Goal: Information Seeking & Learning: Find specific fact

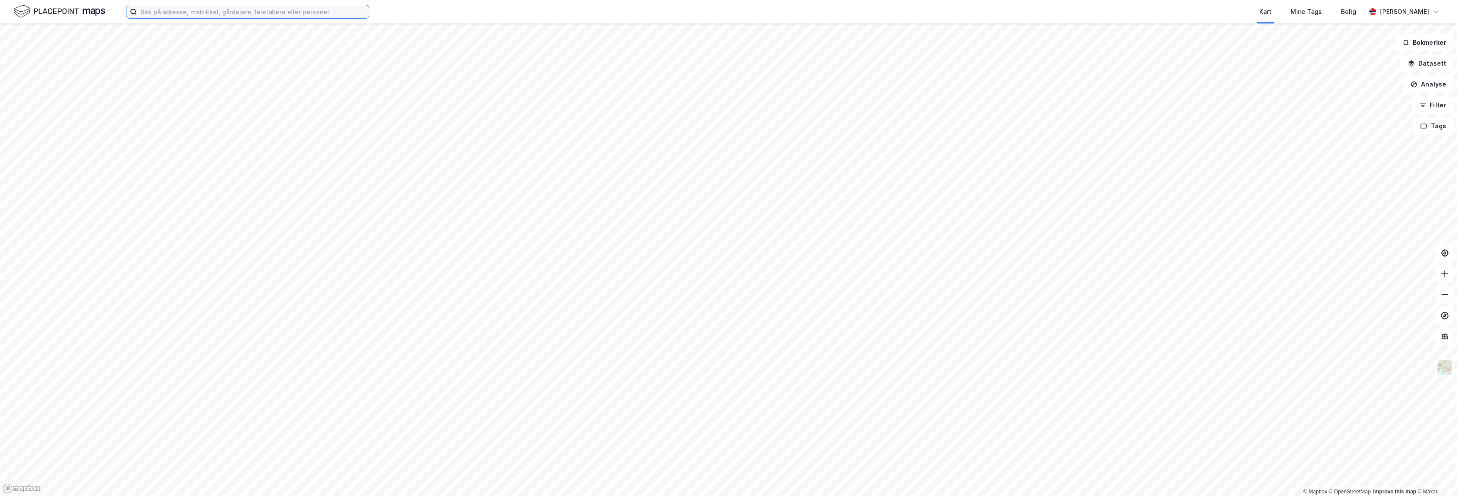
click at [282, 13] on input at bounding box center [253, 11] width 232 height 13
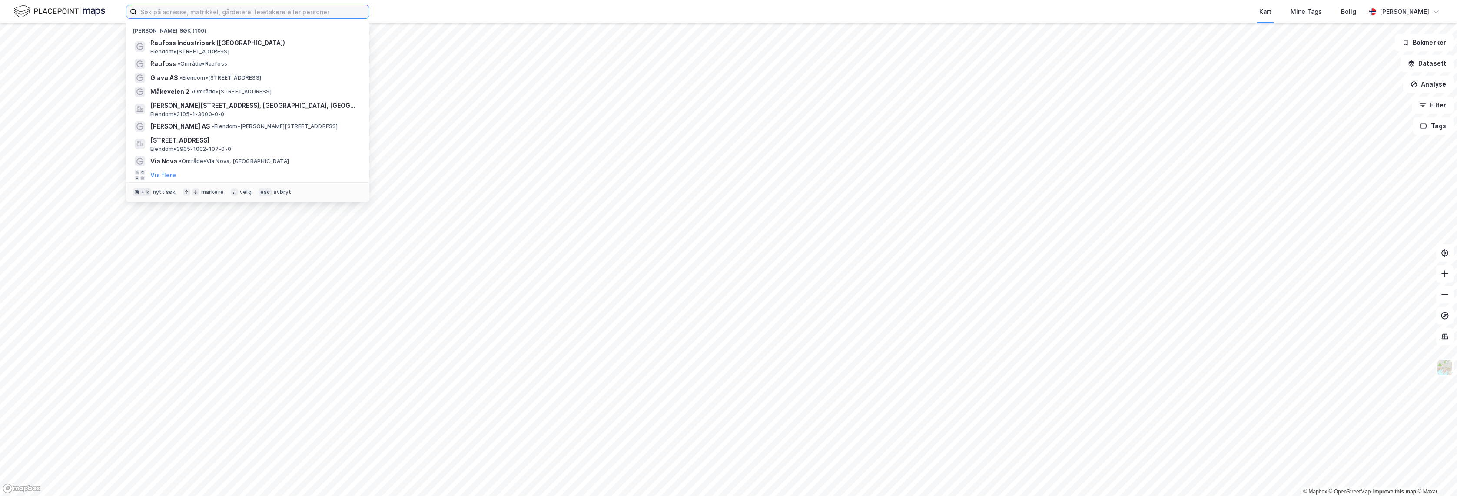
paste input "[PERSON_NAME]琀椀ne Beharie"
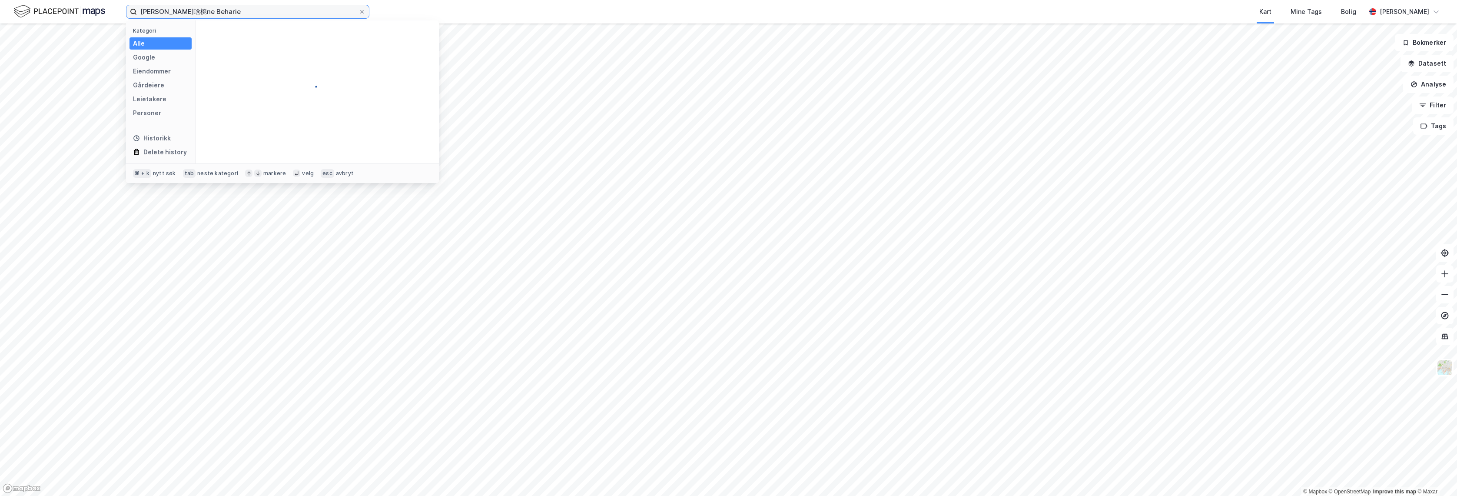
click at [189, 11] on input "[PERSON_NAME]琀椀ne Beharie" at bounding box center [248, 11] width 222 height 13
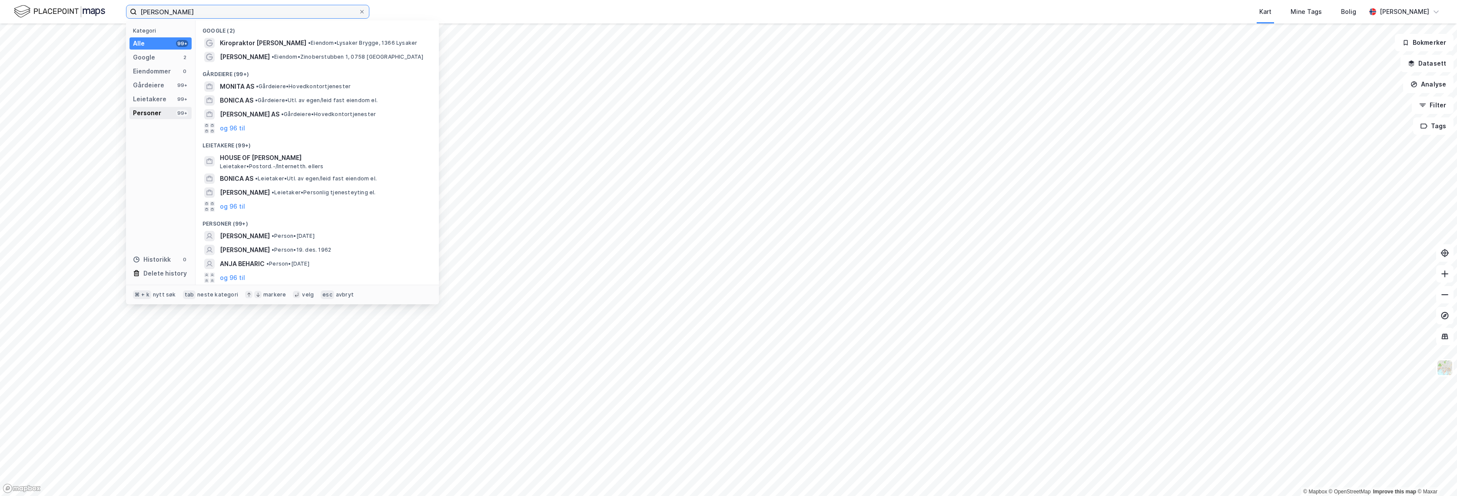
type input "[PERSON_NAME]"
click at [168, 113] on div "Personer 99+" at bounding box center [160, 113] width 62 height 12
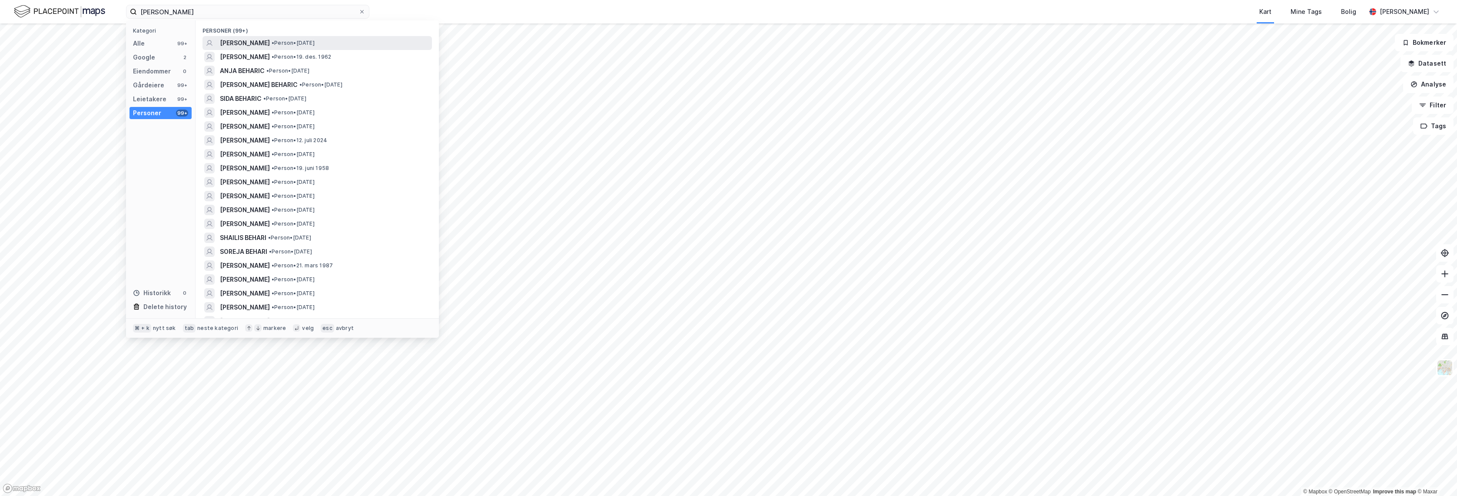
click at [315, 43] on span "• Person • [DATE]" at bounding box center [293, 43] width 43 height 7
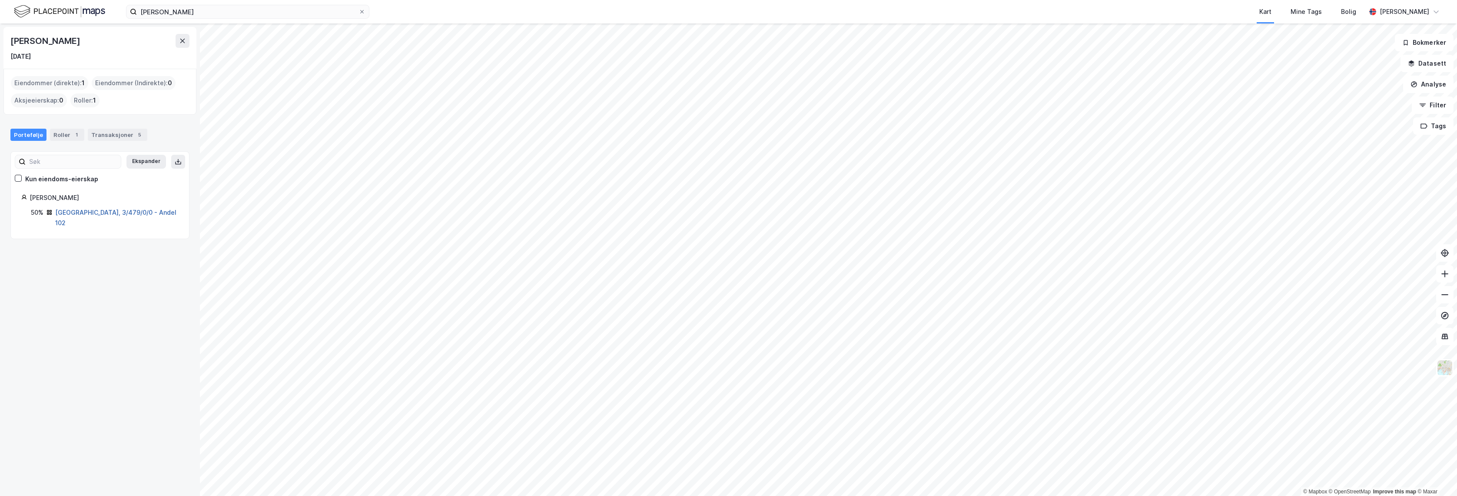
click at [103, 211] on link "[GEOGRAPHIC_DATA], 3/479/0/0 - Andel 102" at bounding box center [115, 218] width 121 height 18
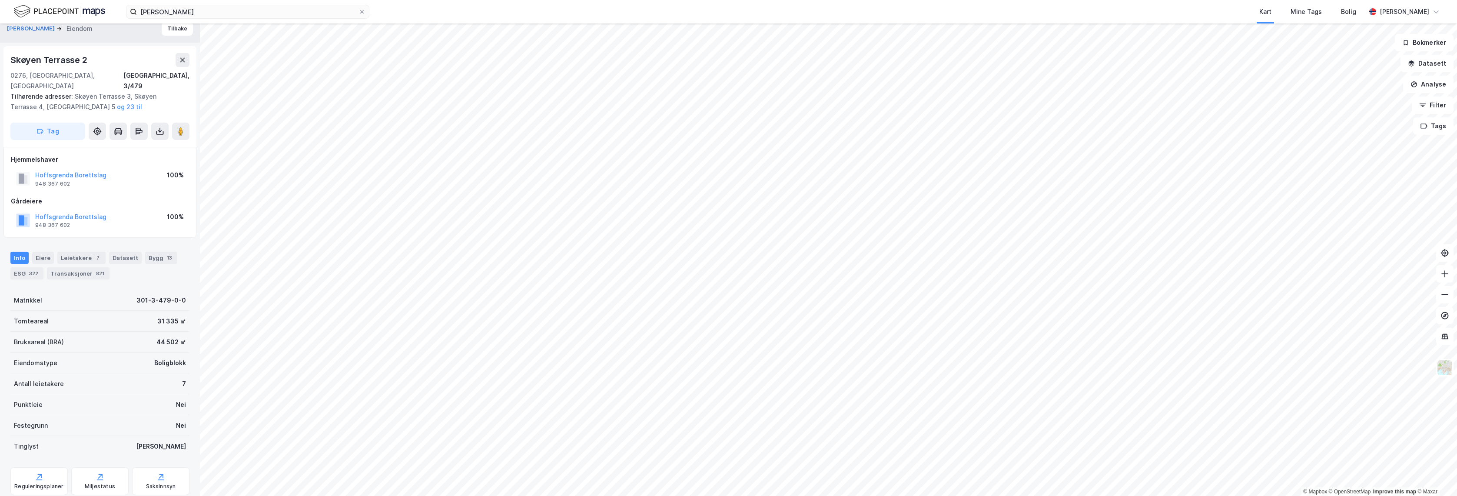
scroll to position [26, 0]
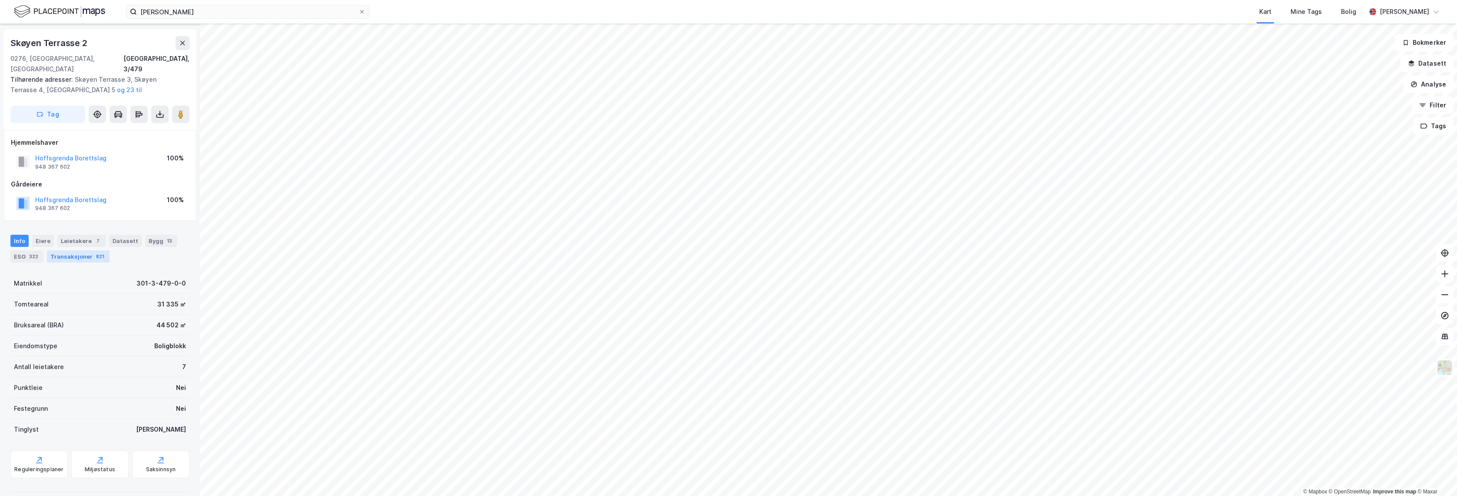
click at [80, 250] on div "Transaksjoner 821" at bounding box center [78, 256] width 63 height 12
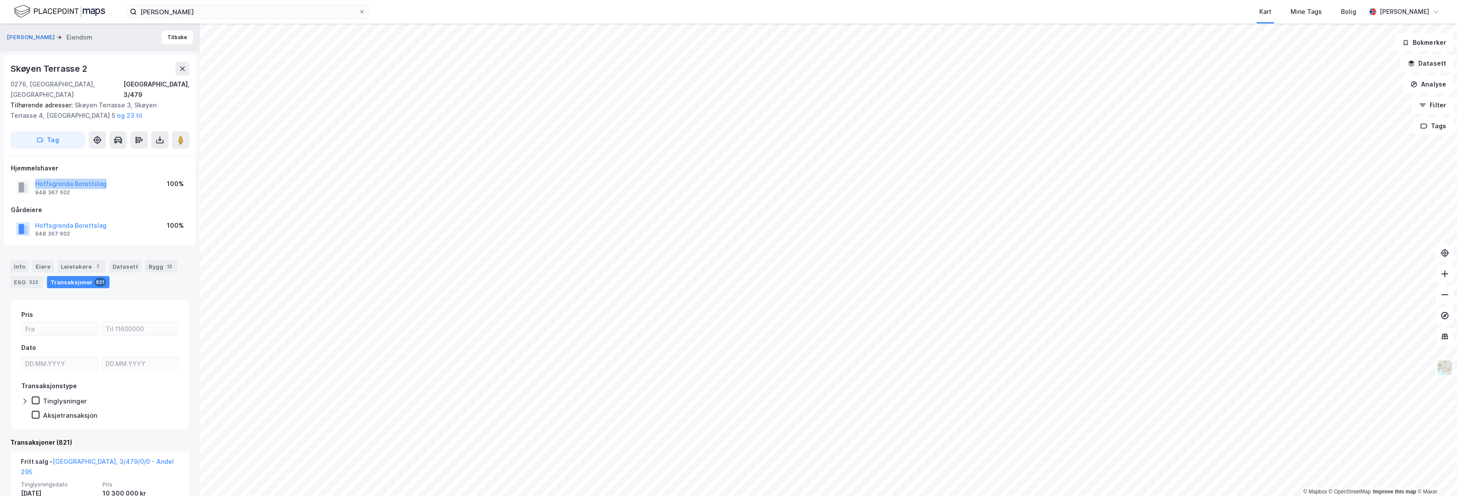
drag, startPoint x: 112, startPoint y: 175, endPoint x: 33, endPoint y: 175, distance: 78.2
click at [33, 177] on div "Hoffsgrenda Borettslag 948 367 602 100%" at bounding box center [100, 187] width 178 height 21
copy button "Hoffsgrenda Borettslag"
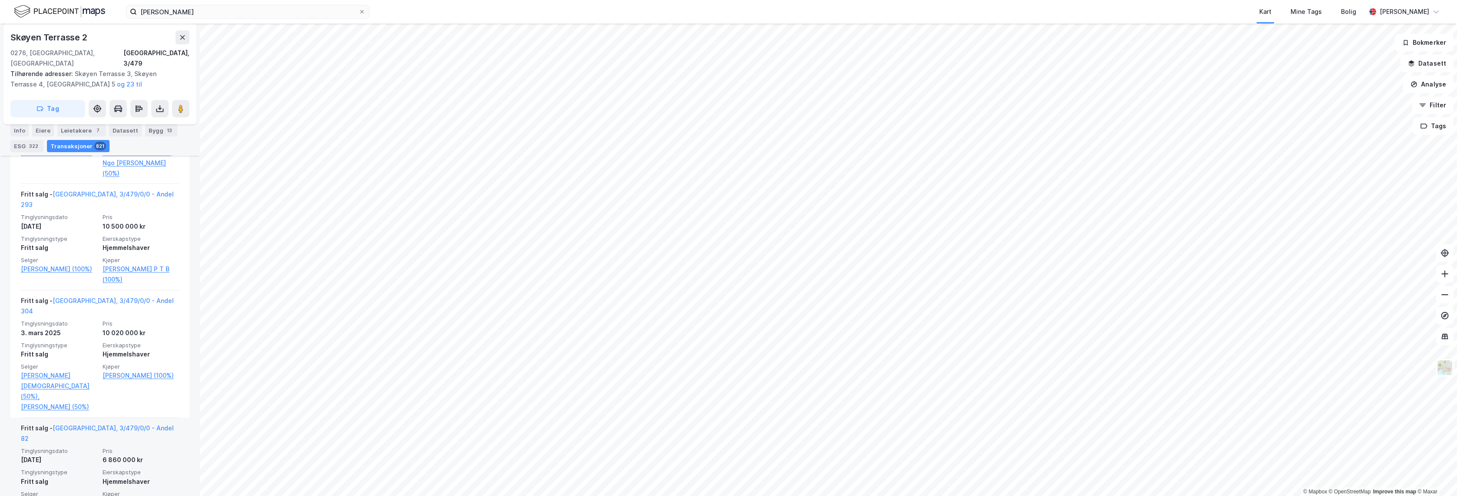
scroll to position [1737, 0]
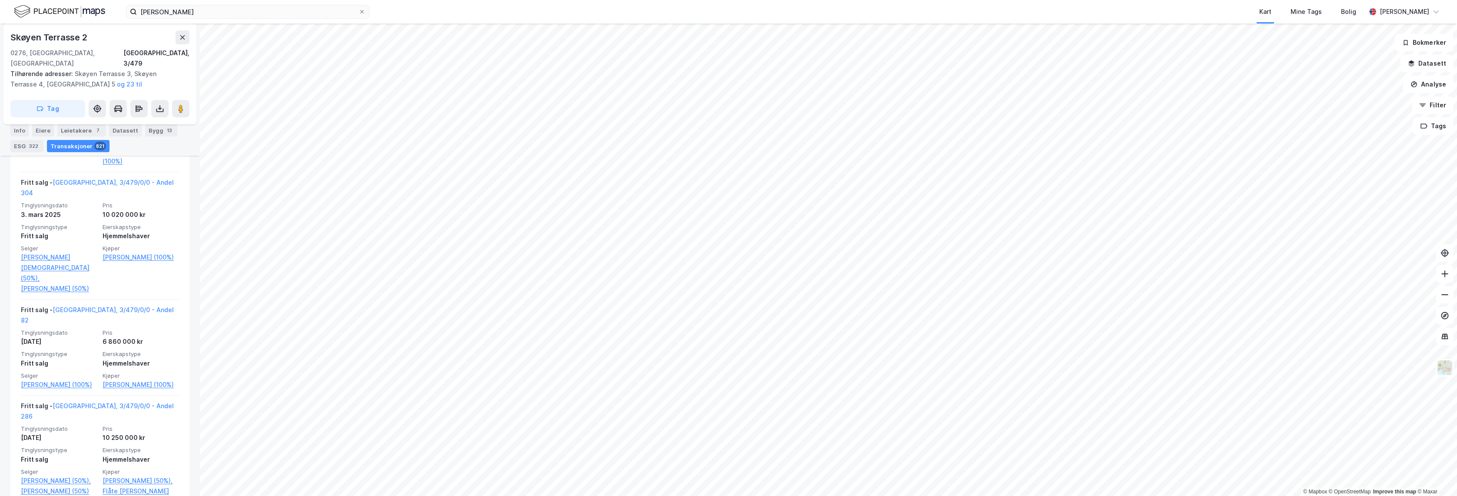
click at [174, 40] on div "Skøyen Terrasse 2" at bounding box center [99, 37] width 179 height 14
click at [182, 39] on icon at bounding box center [182, 37] width 7 height 7
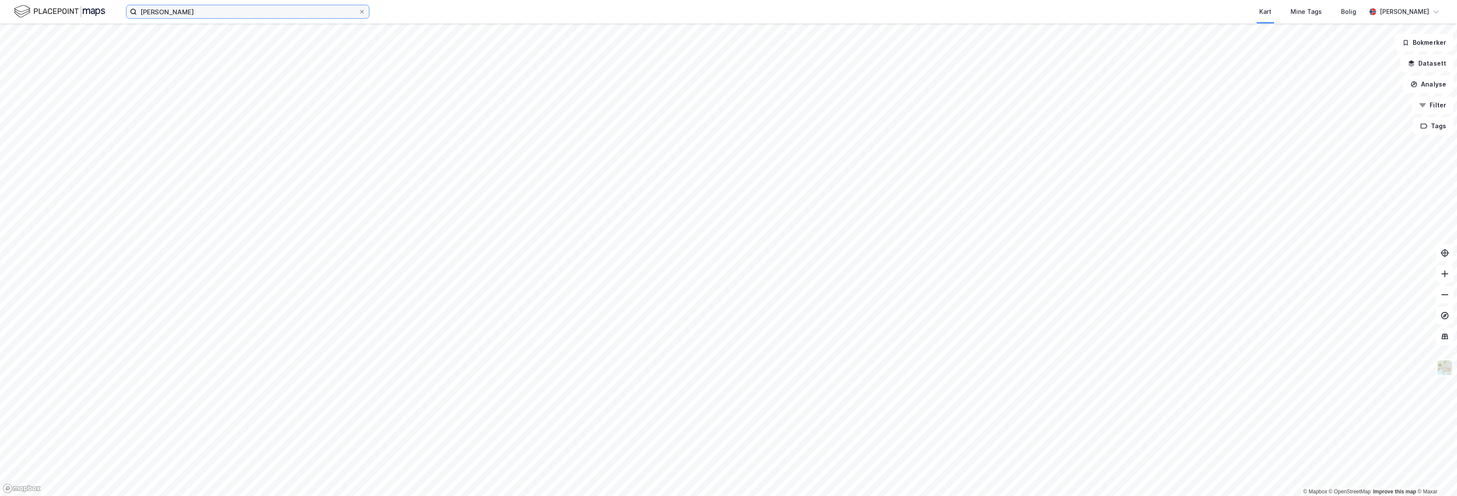
click at [259, 18] on input "[PERSON_NAME]" at bounding box center [248, 11] width 222 height 13
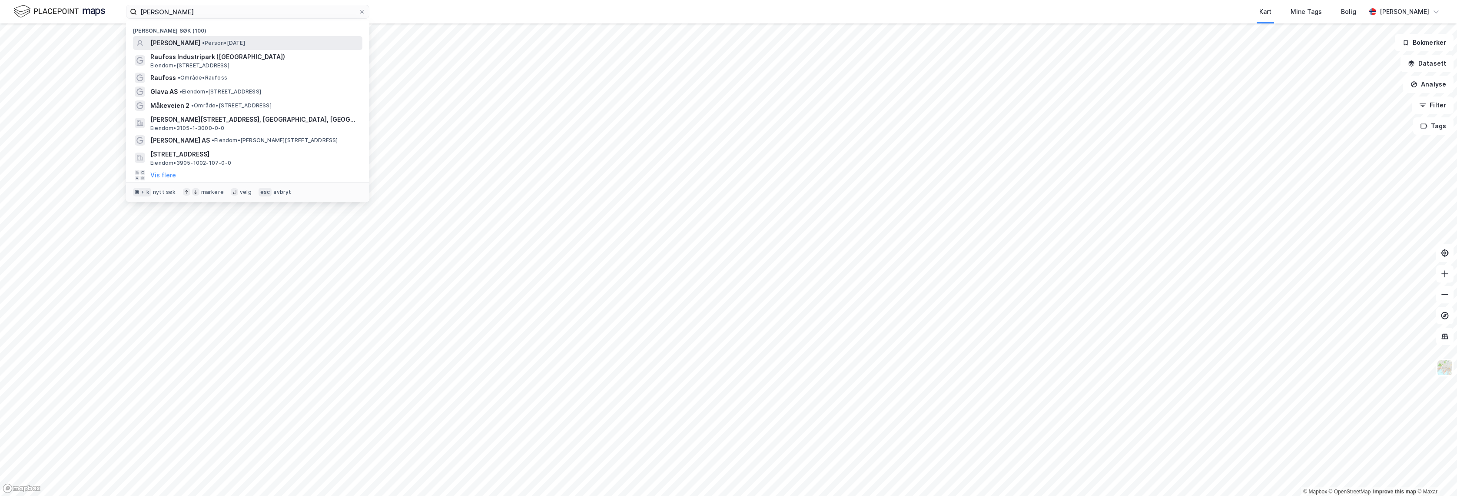
click at [245, 45] on span "• Person • [DATE]" at bounding box center [223, 43] width 43 height 7
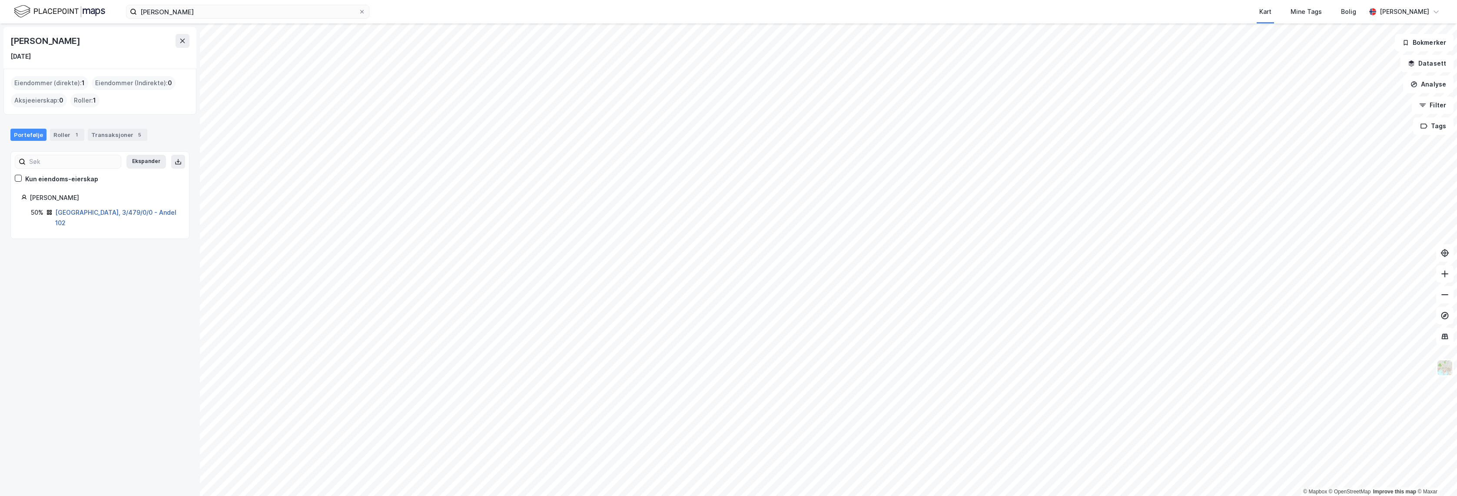
click at [116, 212] on link "[GEOGRAPHIC_DATA], 3/479/0/0 - Andel 102" at bounding box center [115, 218] width 121 height 18
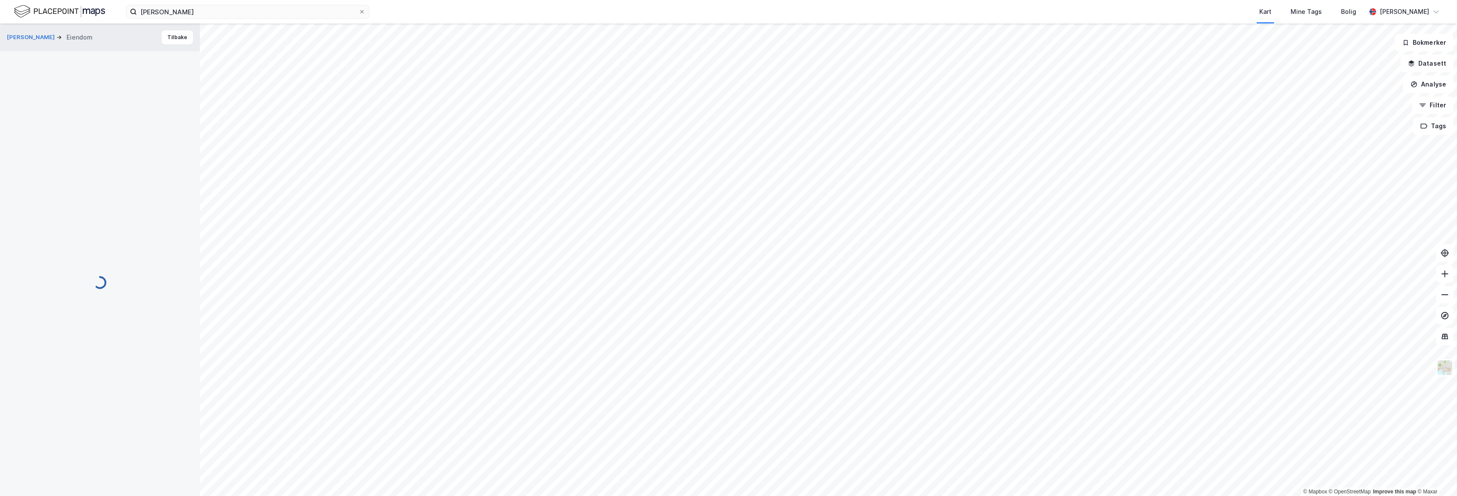
scroll to position [26, 0]
